Goal: Find contact information: Find contact information

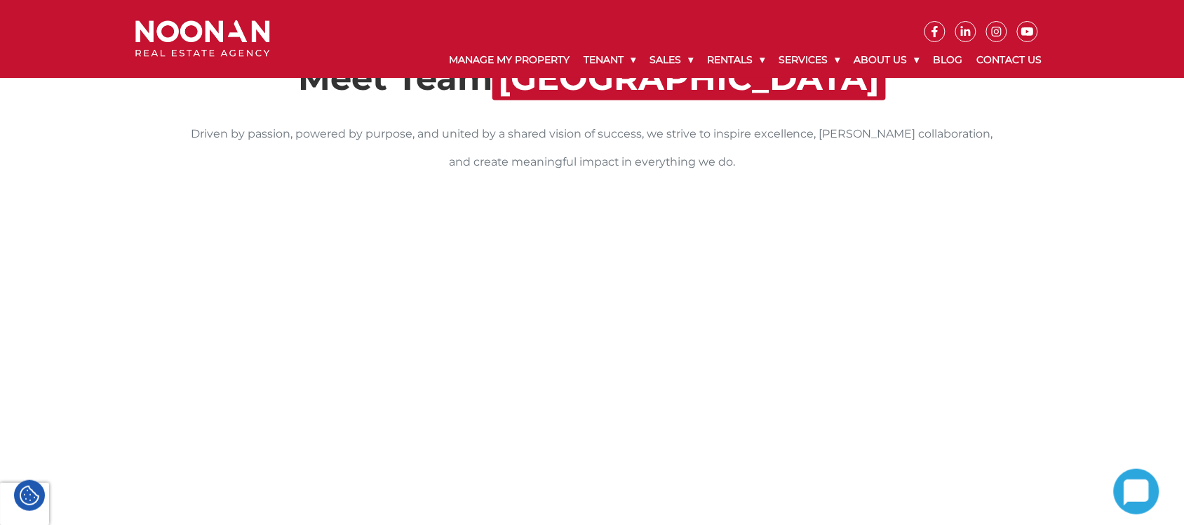
scroll to position [220, 0]
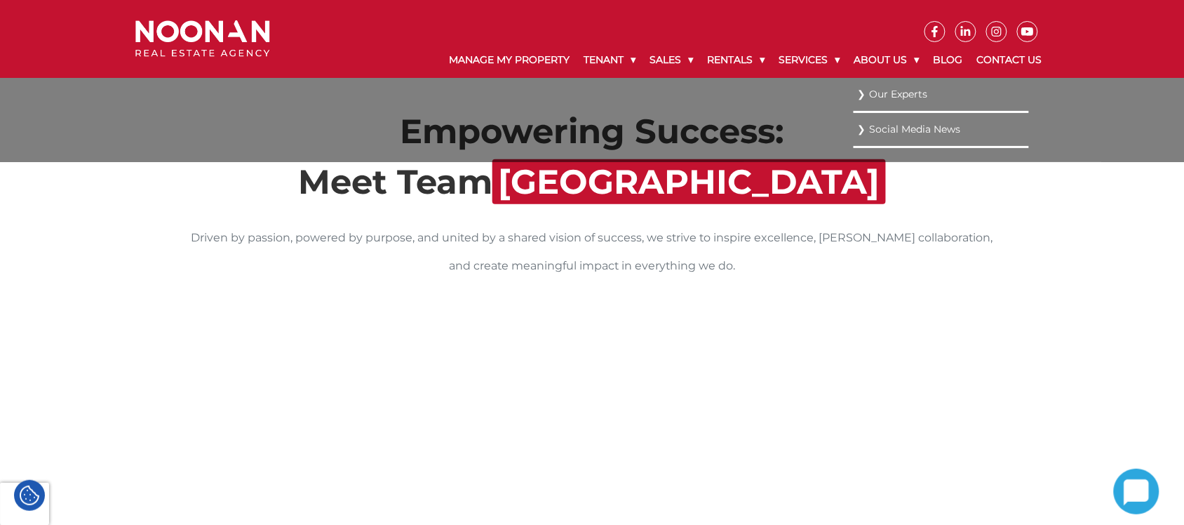
click at [865, 93] on link "Our Experts" at bounding box center [941, 94] width 168 height 19
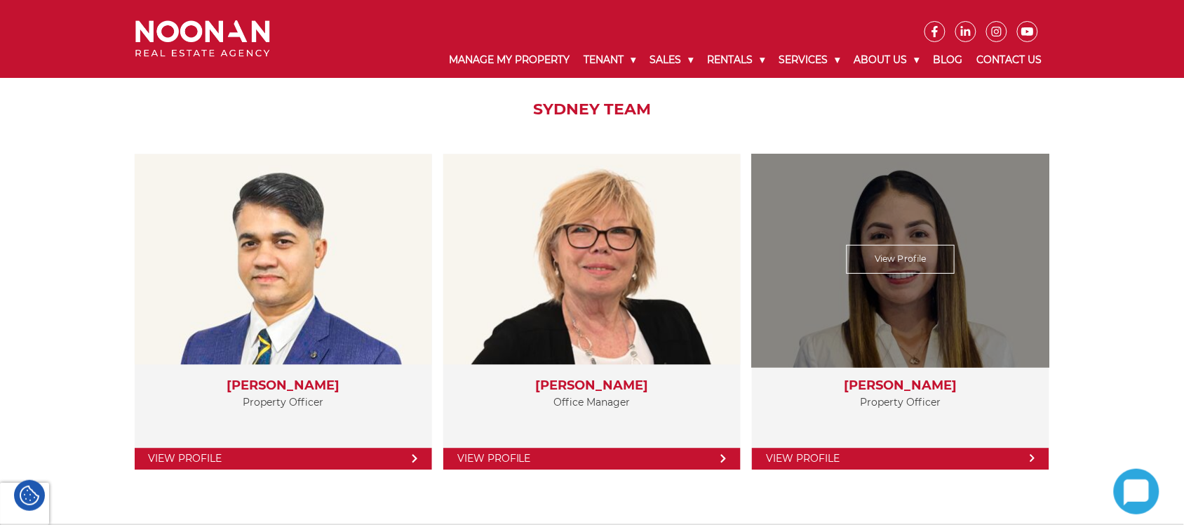
scroll to position [2367, 0]
